Goal: Book appointment/travel/reservation

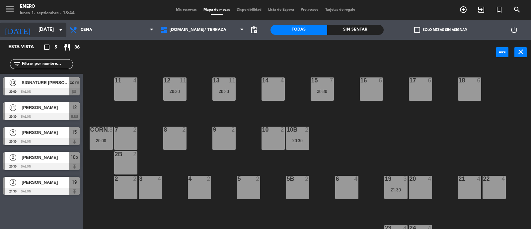
click at [35, 31] on input "[DATE]" at bounding box center [67, 30] width 64 height 13
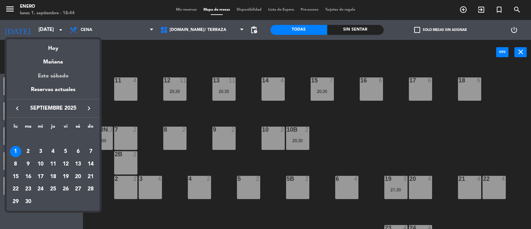
click at [60, 78] on div "Este sábado" at bounding box center [53, 76] width 93 height 19
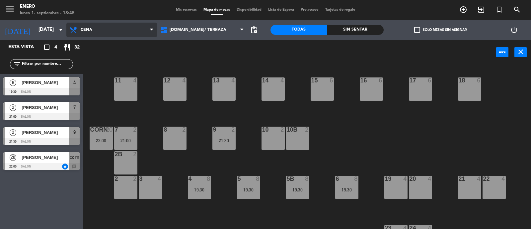
click at [103, 28] on span "Cena" at bounding box center [111, 30] width 91 height 15
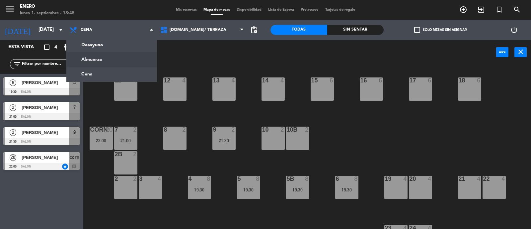
click at [107, 58] on ng-component "menu Enero [DATE] 1. septiembre - 18:45 Mis reservas Mapa de mesas Disponibilid…" at bounding box center [265, 115] width 531 height 230
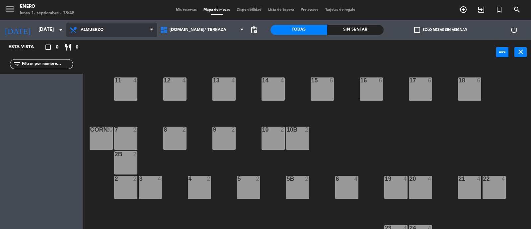
click at [121, 31] on span "Almuerzo" at bounding box center [111, 30] width 91 height 15
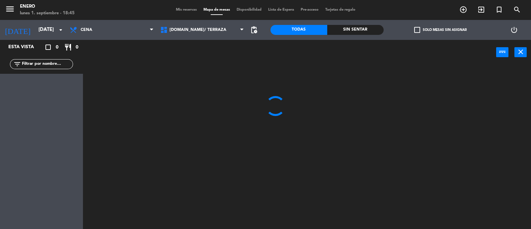
click at [117, 68] on ng-component "menu Enero [DATE] 1. septiembre - 18:45 Mis reservas Mapa de mesas Disponibilid…" at bounding box center [265, 115] width 531 height 230
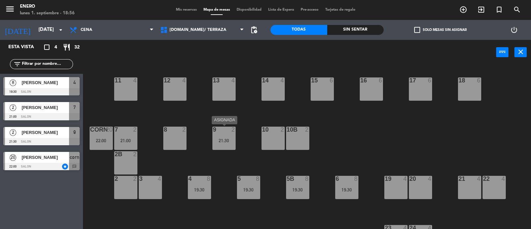
click at [225, 142] on div "21:30" at bounding box center [224, 140] width 23 height 5
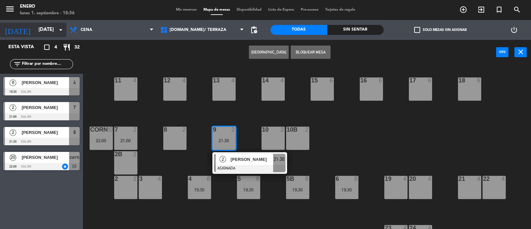
click at [55, 31] on input "[DATE]" at bounding box center [67, 30] width 64 height 13
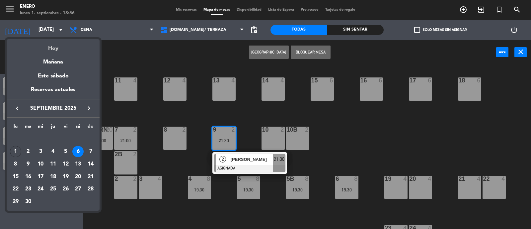
click at [55, 49] on div "Hoy" at bounding box center [53, 46] width 93 height 14
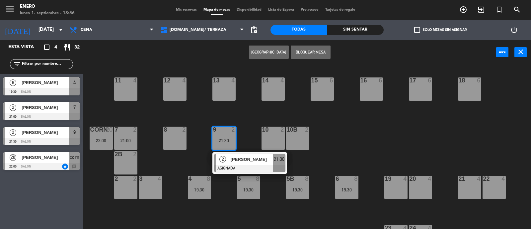
type input "[DATE]"
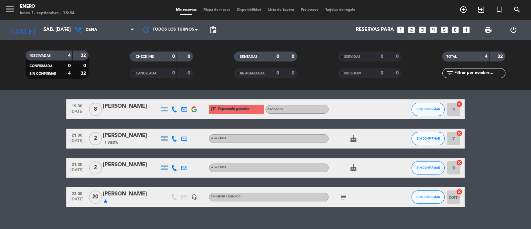
scroll to position [32, 0]
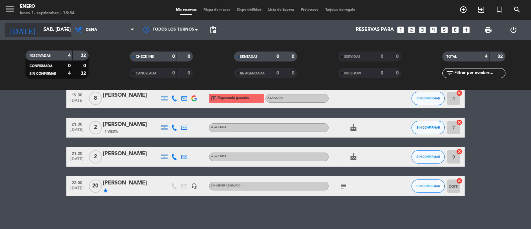
click at [40, 27] on input "[DATE]" at bounding box center [72, 30] width 64 height 13
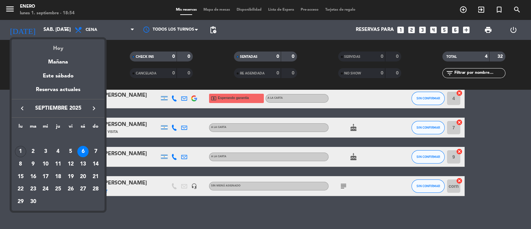
click at [59, 50] on div "Hoy" at bounding box center [58, 46] width 93 height 14
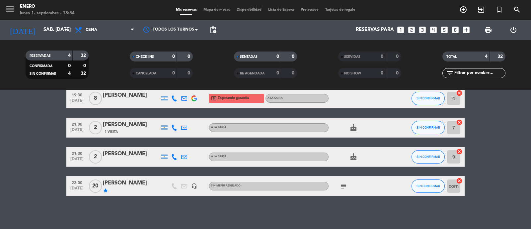
type input "[DATE]"
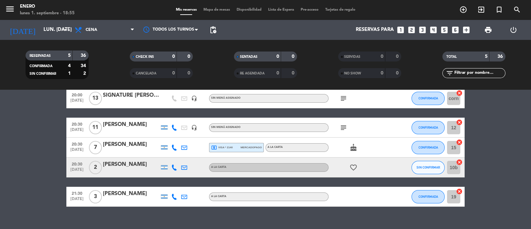
click at [220, 10] on span "Mapa de mesas" at bounding box center [216, 10] width 33 height 4
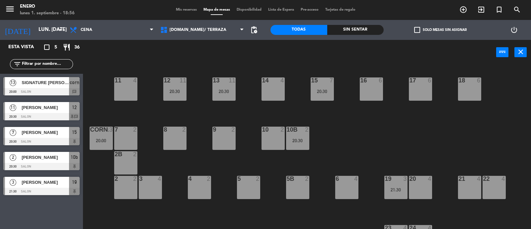
click at [193, 8] on span "Mis reservas" at bounding box center [187, 10] width 28 height 4
